Goal: Task Accomplishment & Management: Complete application form

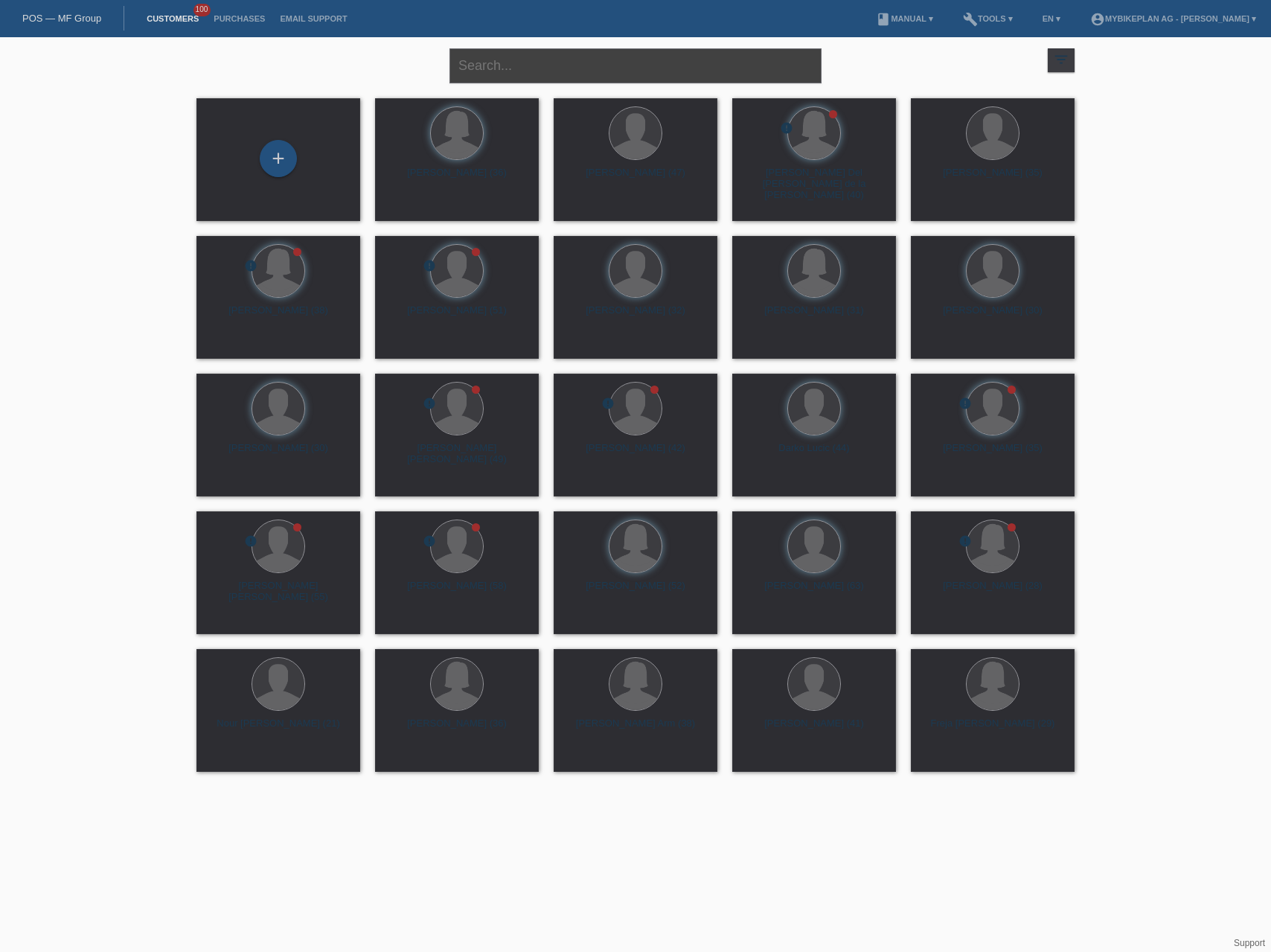
click at [506, 56] on input "text" at bounding box center [635, 65] width 372 height 35
paste input "Florian Knobel"
type input "Florian Knobel"
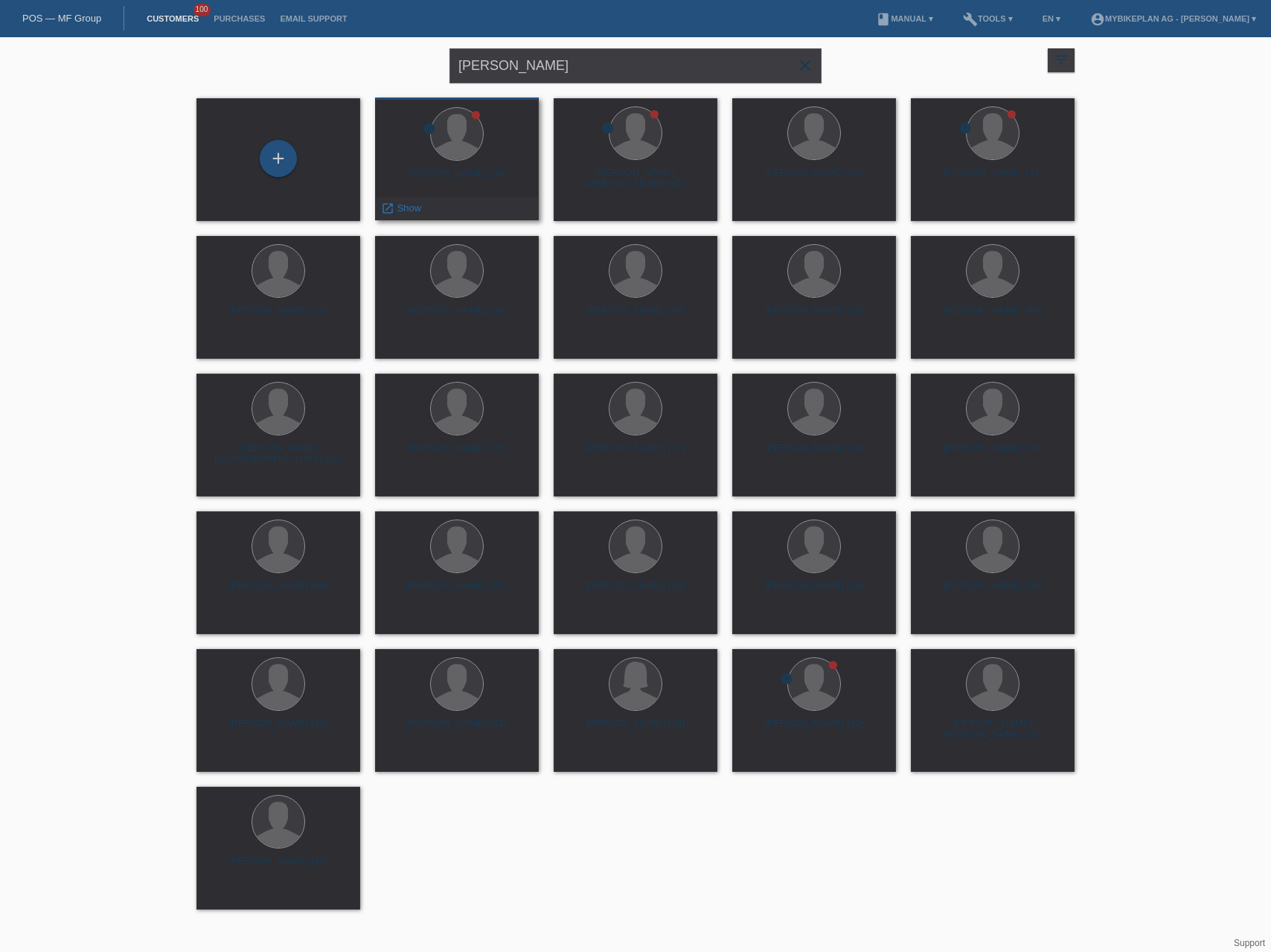
click at [469, 174] on div "Florian Heinz Knobel (36)" at bounding box center [456, 179] width 140 height 24
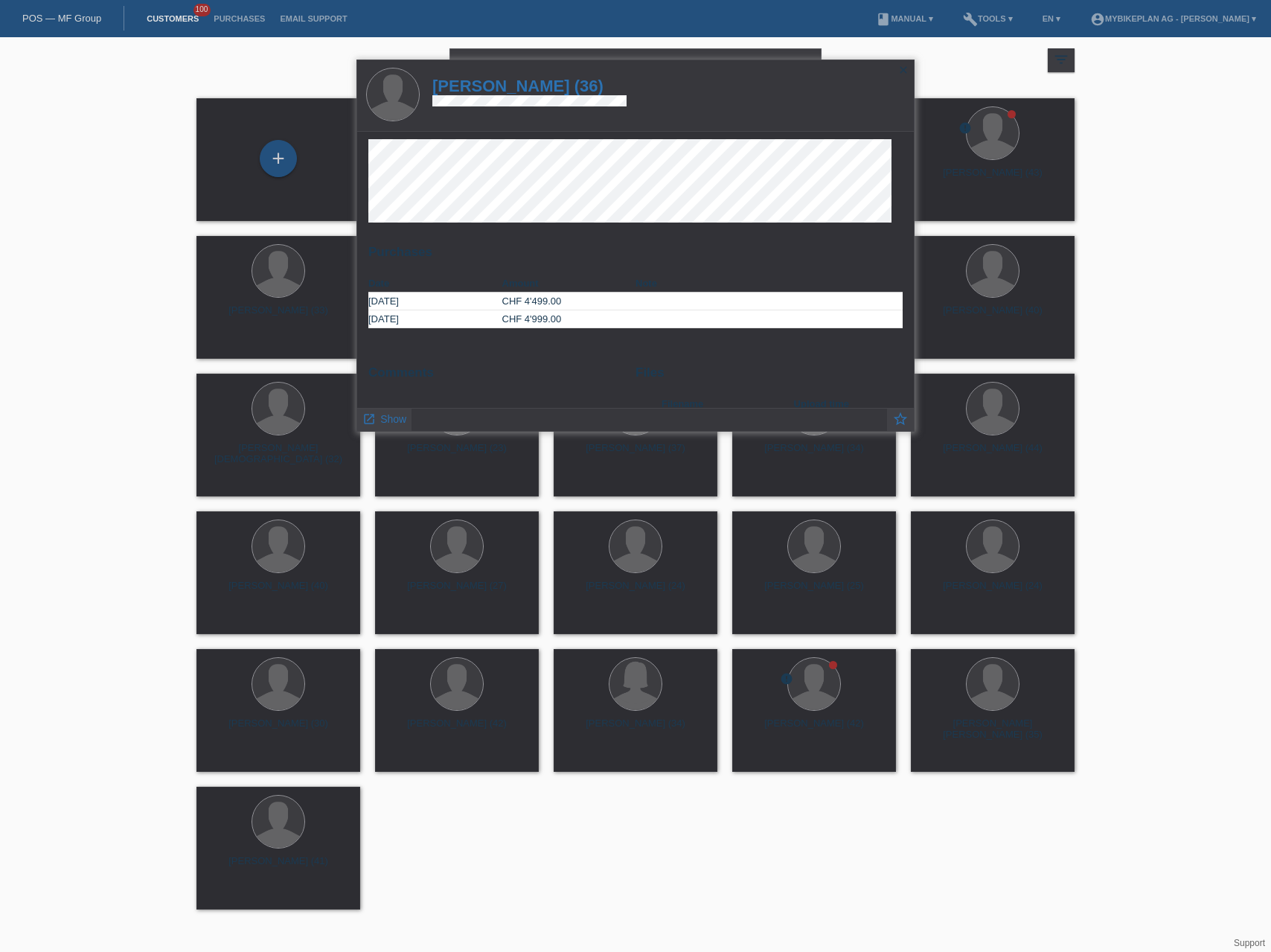
click at [533, 83] on h1 "Florian Heinz Knobel (36)" at bounding box center [529, 86] width 194 height 19
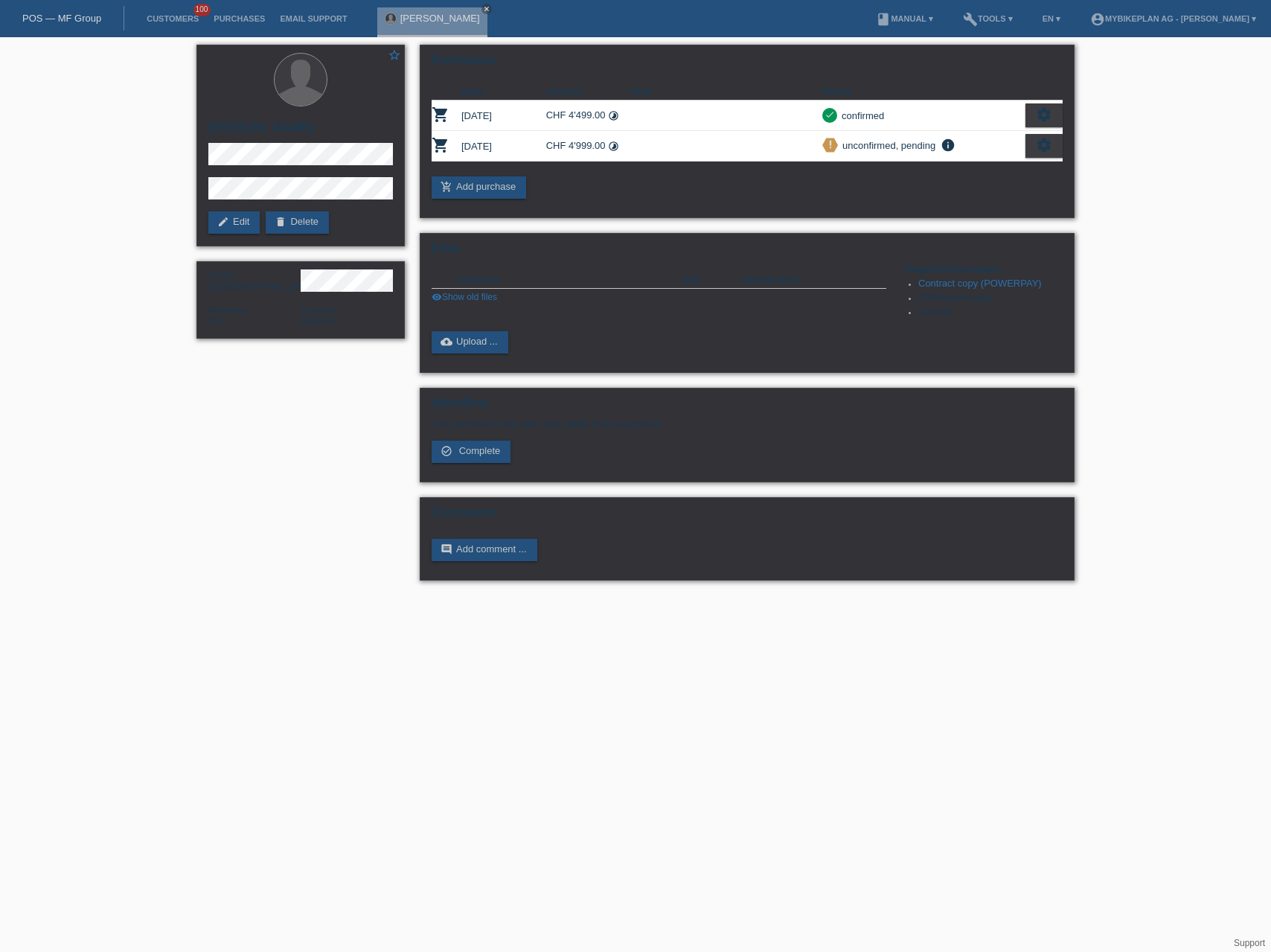
click at [56, 20] on link "POS — MF Group" at bounding box center [61, 18] width 79 height 11
click at [61, 16] on link "POS — MF Group" at bounding box center [61, 18] width 79 height 11
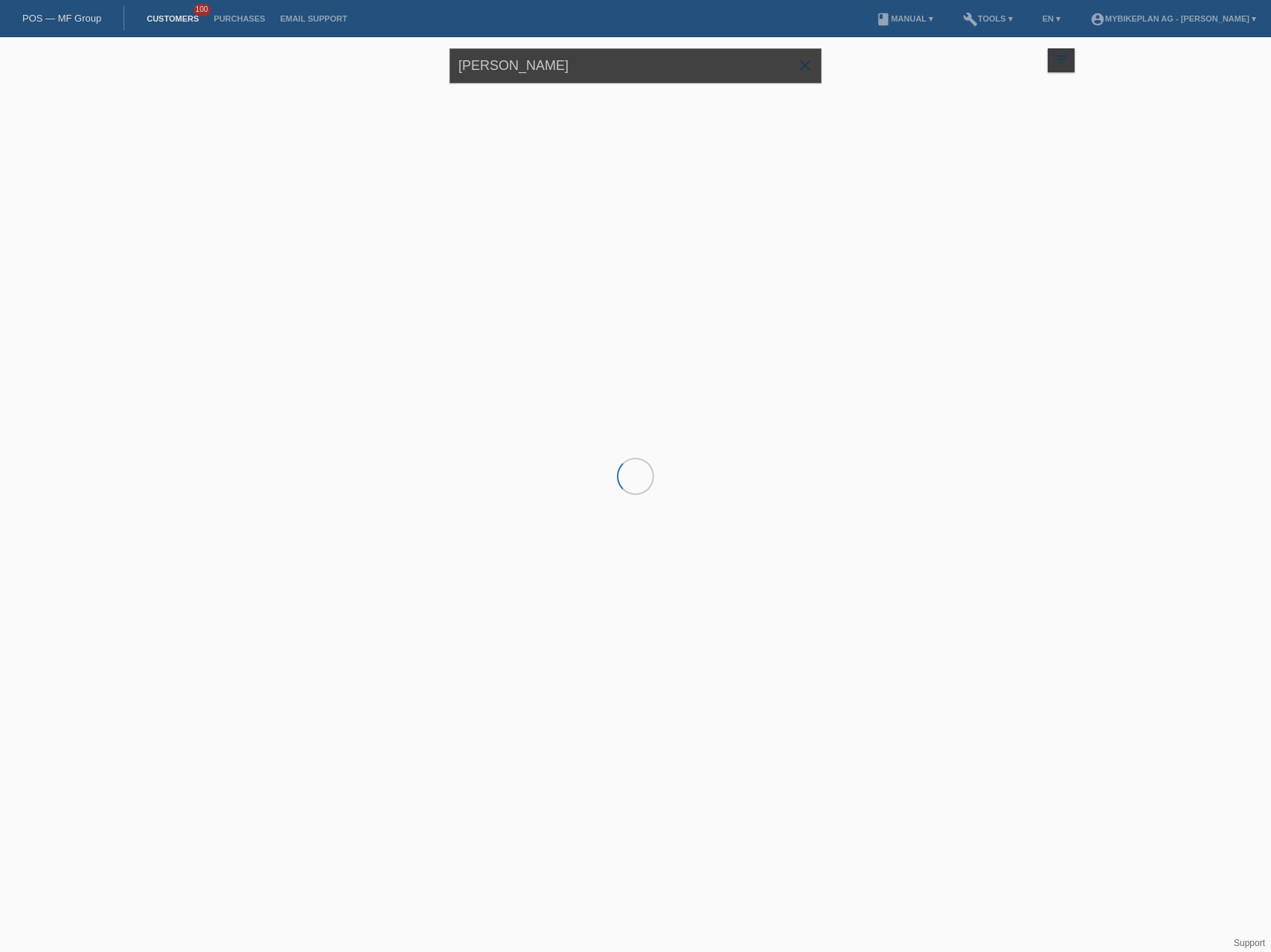
click at [672, 72] on input "[PERSON_NAME]" at bounding box center [635, 65] width 372 height 35
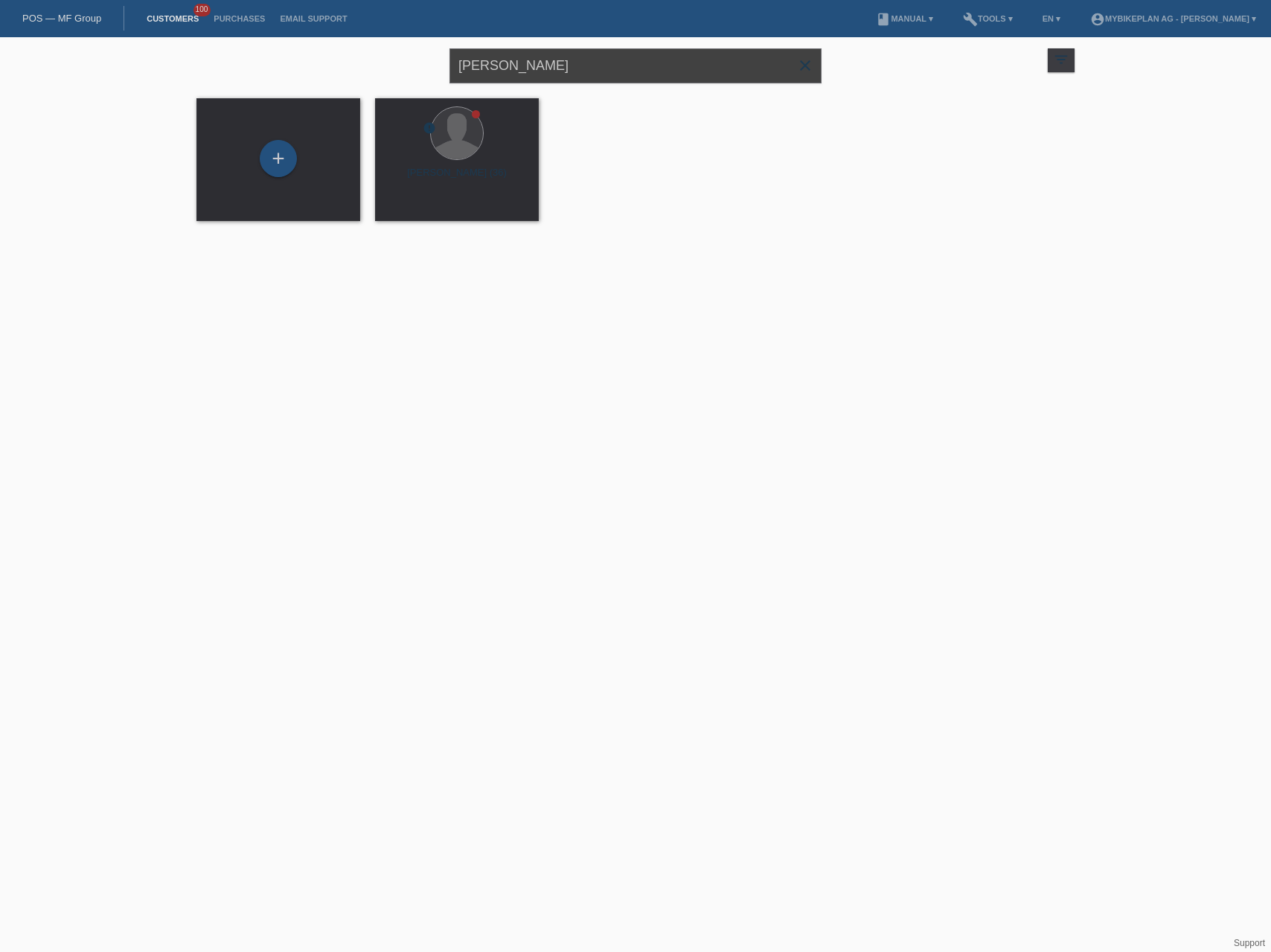
click at [672, 72] on input "Florian Knobel" at bounding box center [635, 65] width 372 height 35
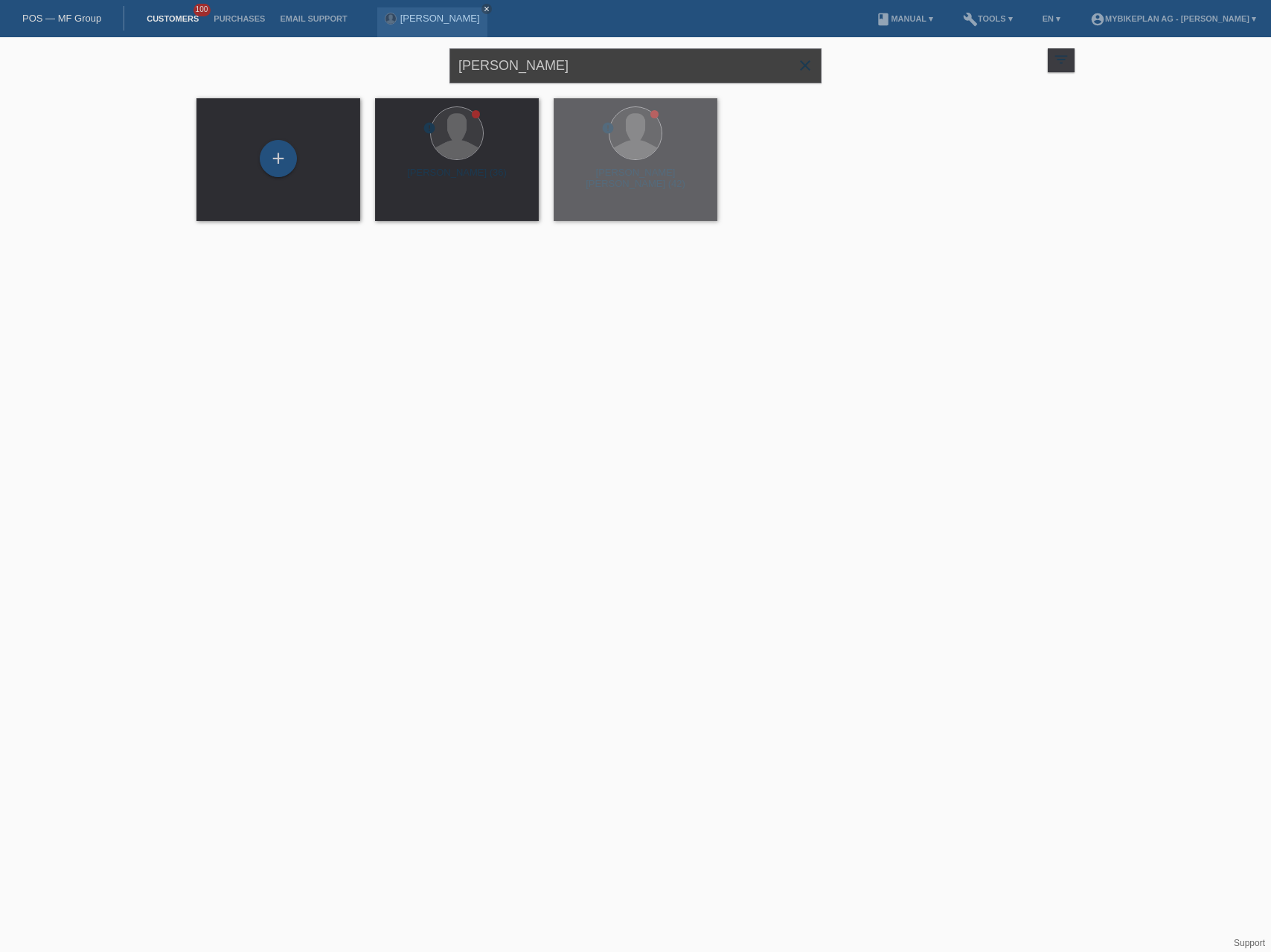
paste input "Nghiep Cao"
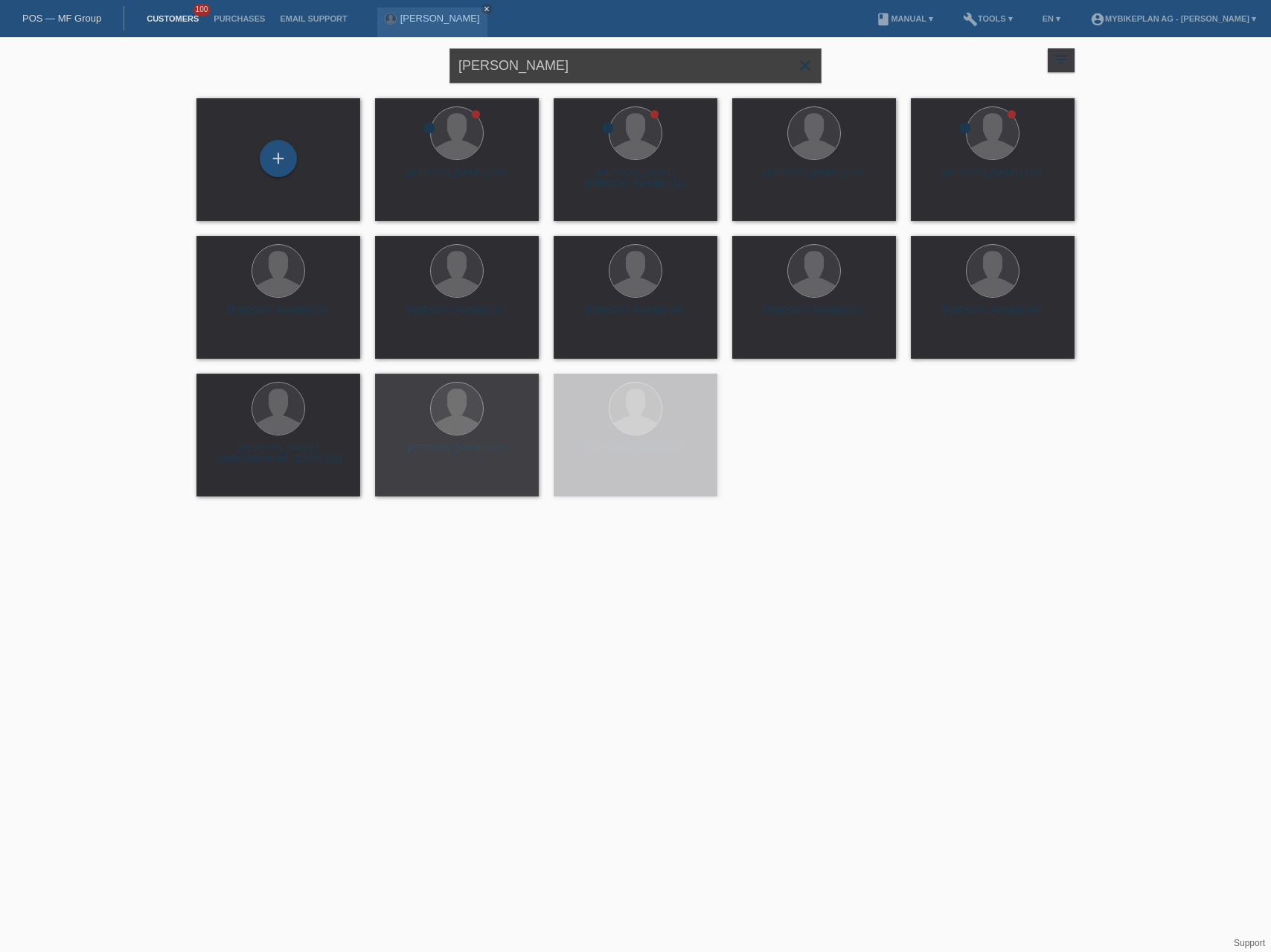
type input "Nghiep Cao"
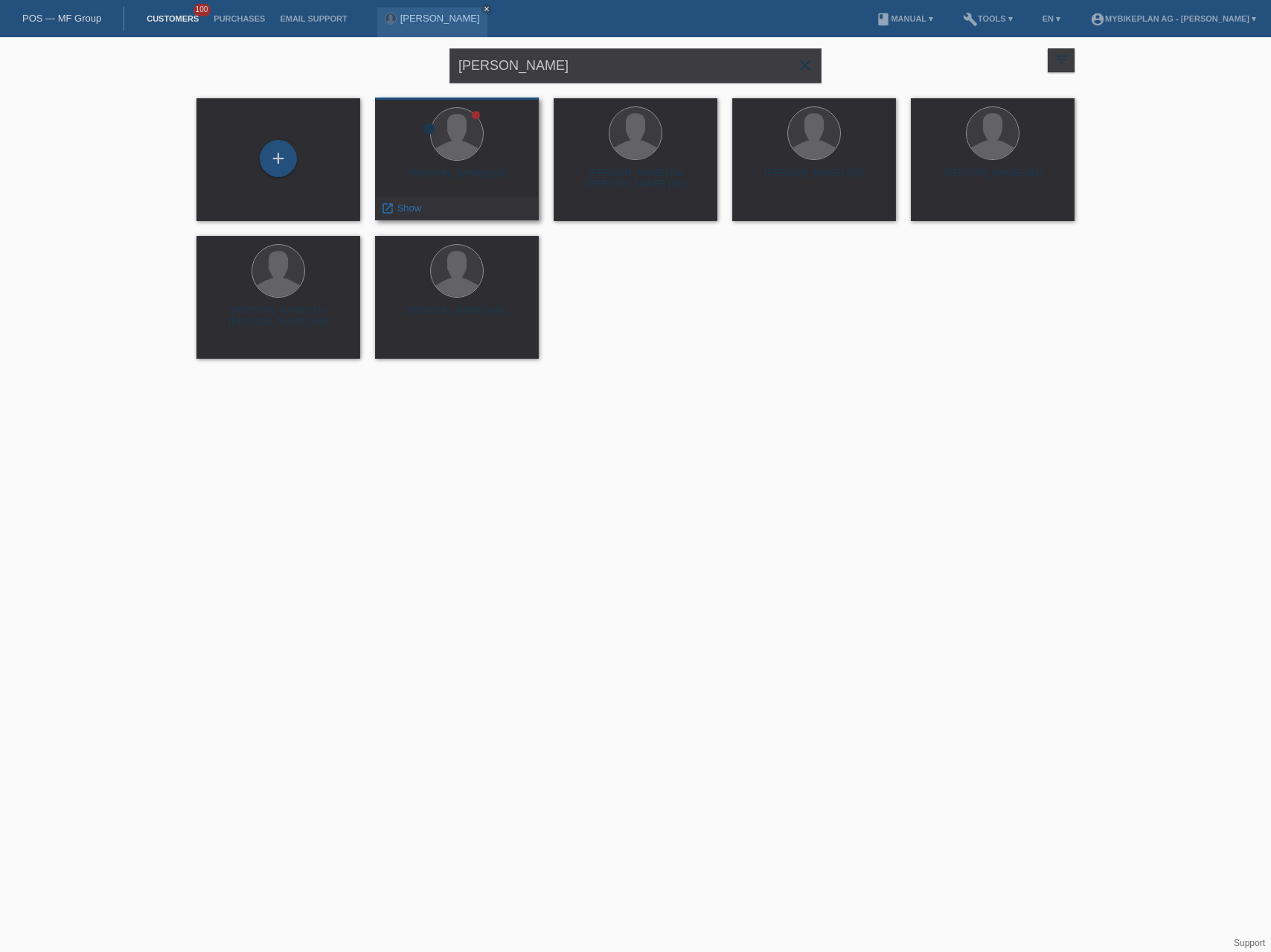
click at [482, 179] on div "Huu Nghiep Cao (53)" at bounding box center [456, 179] width 140 height 24
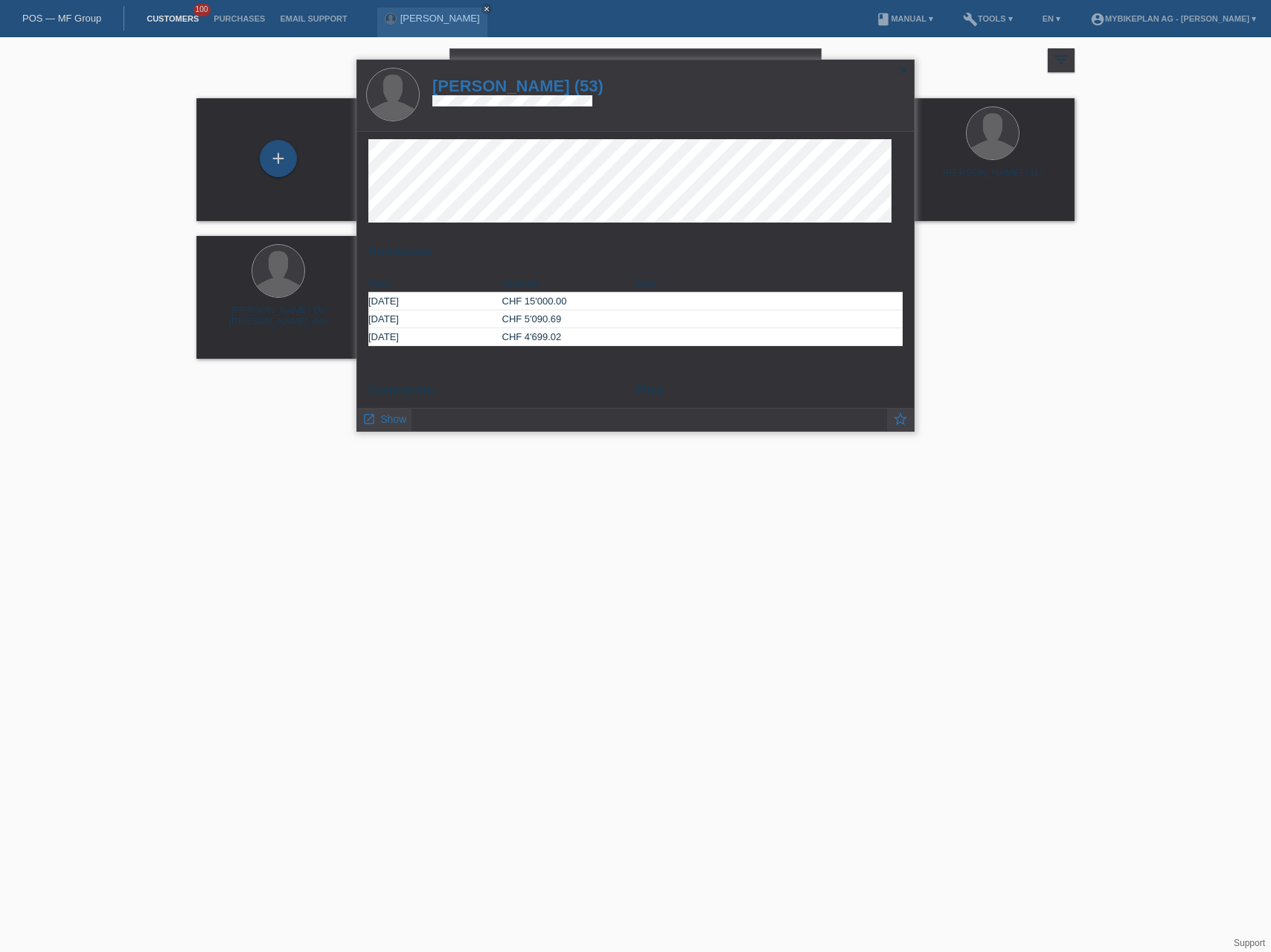
click at [539, 87] on h1 "Huu Nghiep Cao (53)" at bounding box center [518, 86] width 171 height 19
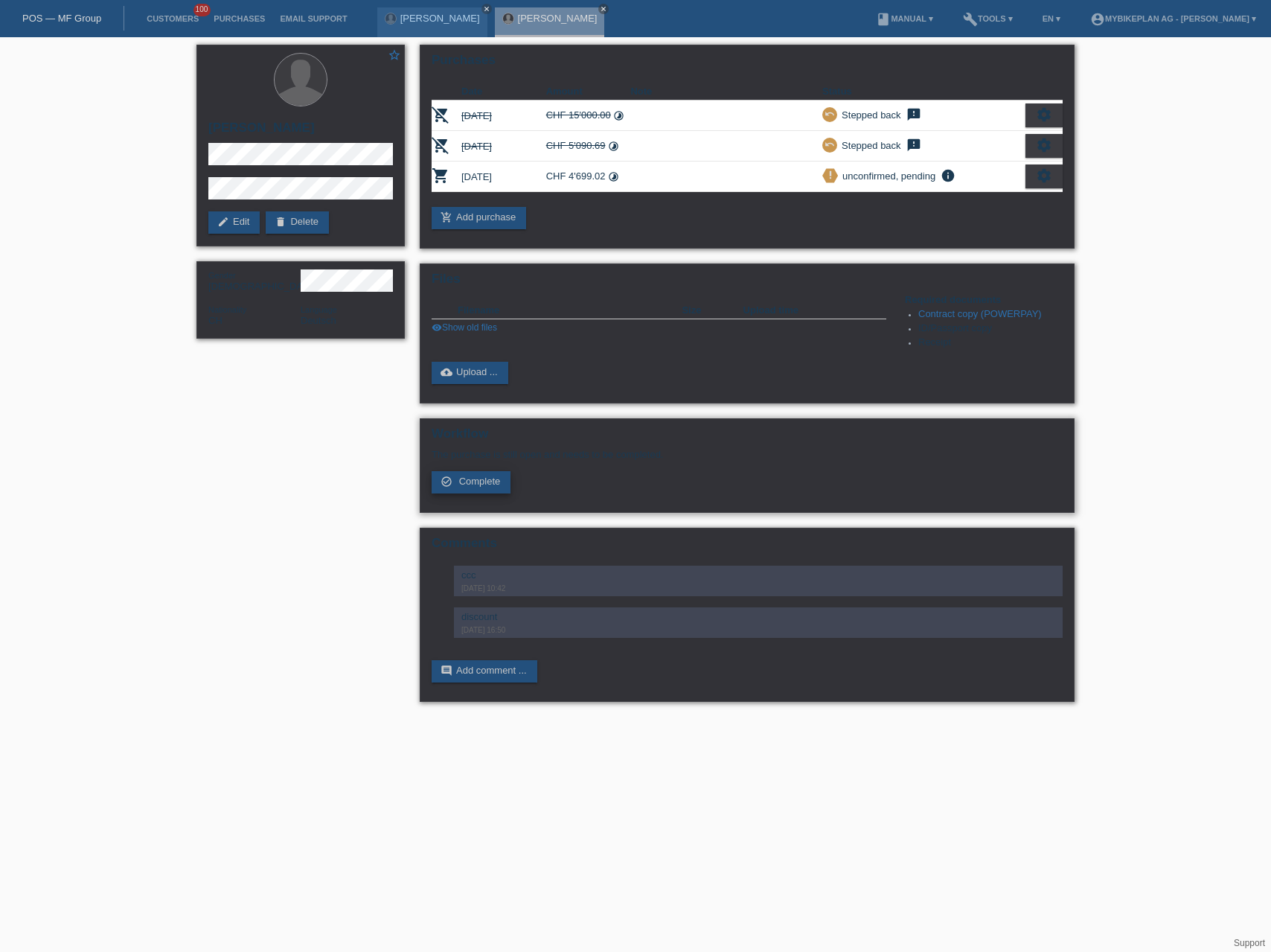
click at [491, 483] on span "Complete" at bounding box center [479, 481] width 42 height 11
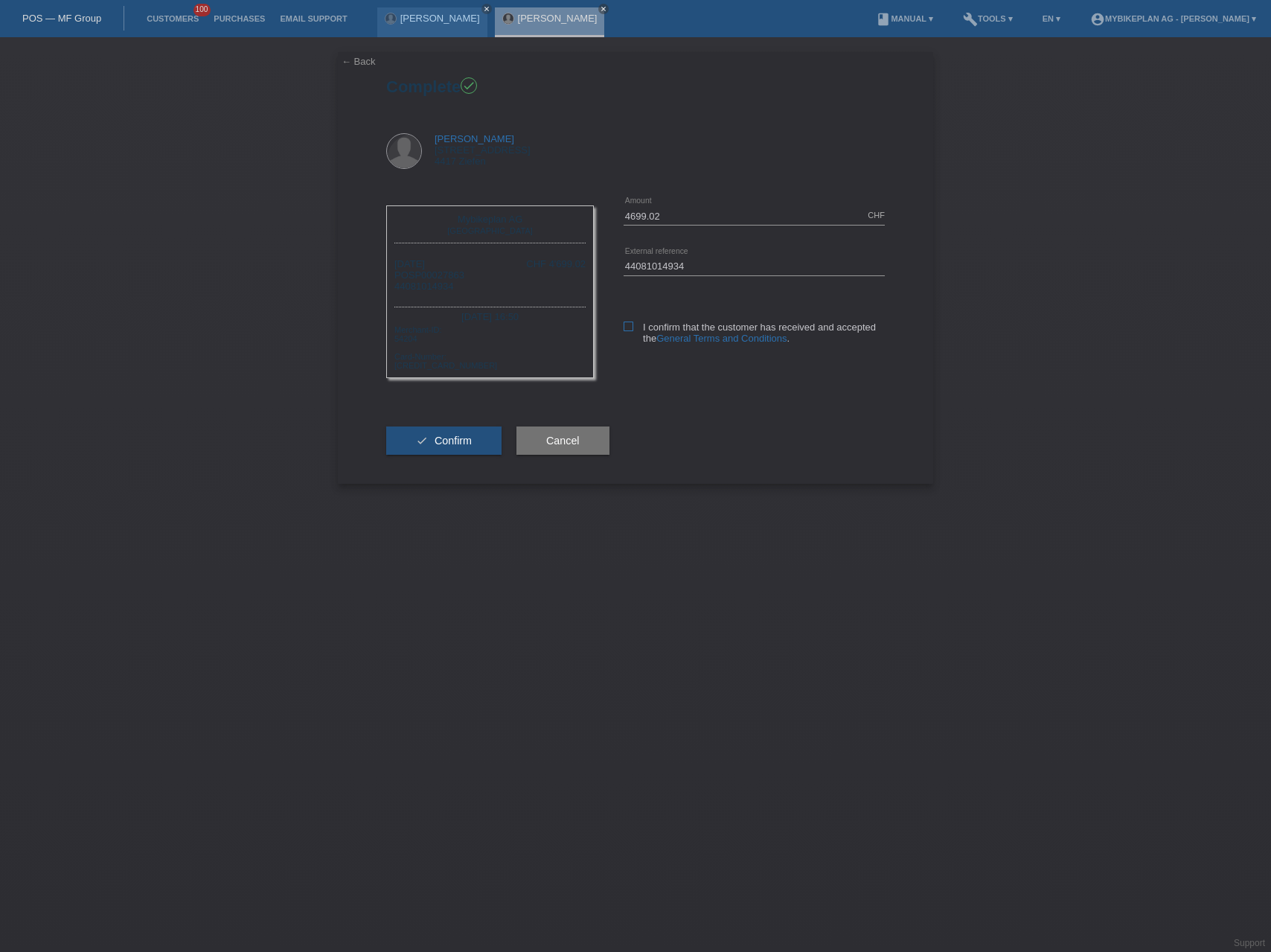
click at [632, 328] on icon at bounding box center [629, 327] width 10 height 10
click at [632, 328] on input "I confirm that the customer has received and accepted the General Terms and Con…" at bounding box center [629, 327] width 10 height 10
checkbox input "true"
click at [462, 438] on span "Confirm" at bounding box center [453, 440] width 38 height 12
